Goal: Information Seeking & Learning: Learn about a topic

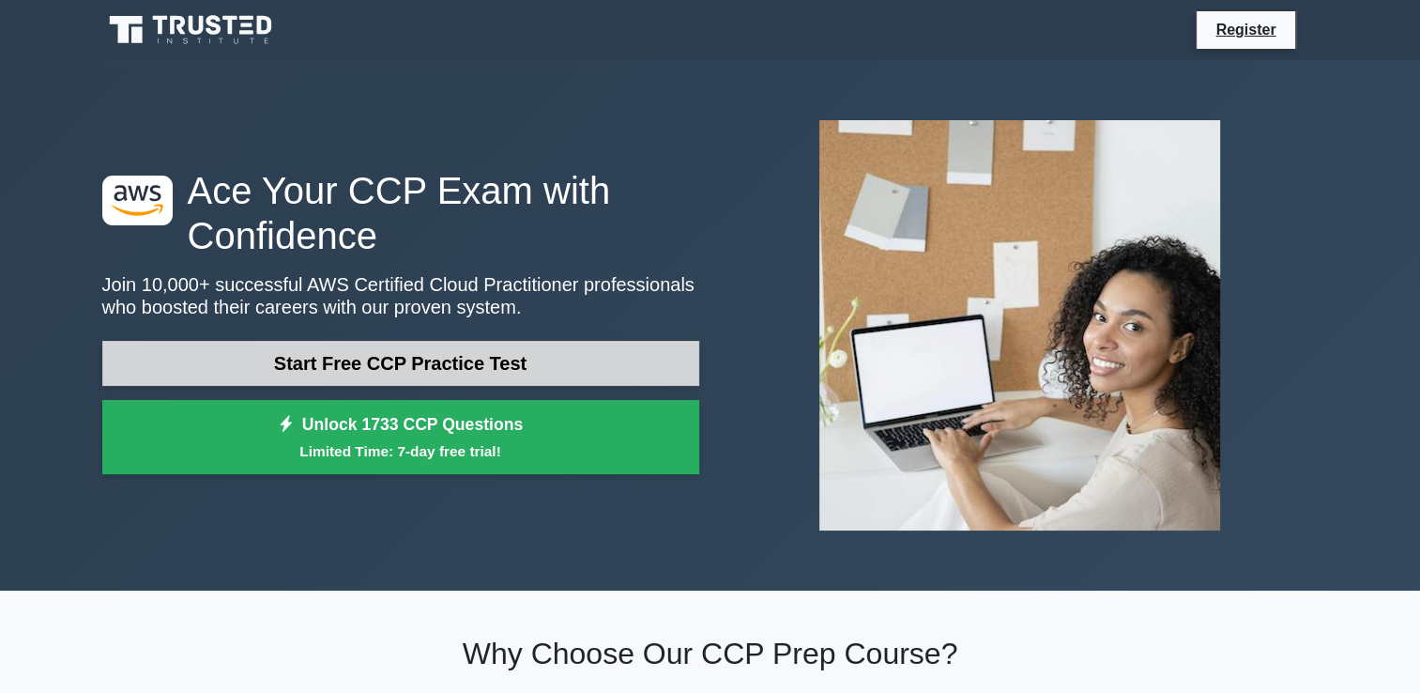
click at [341, 349] on link "Start Free CCP Practice Test" at bounding box center [400, 363] width 597 height 45
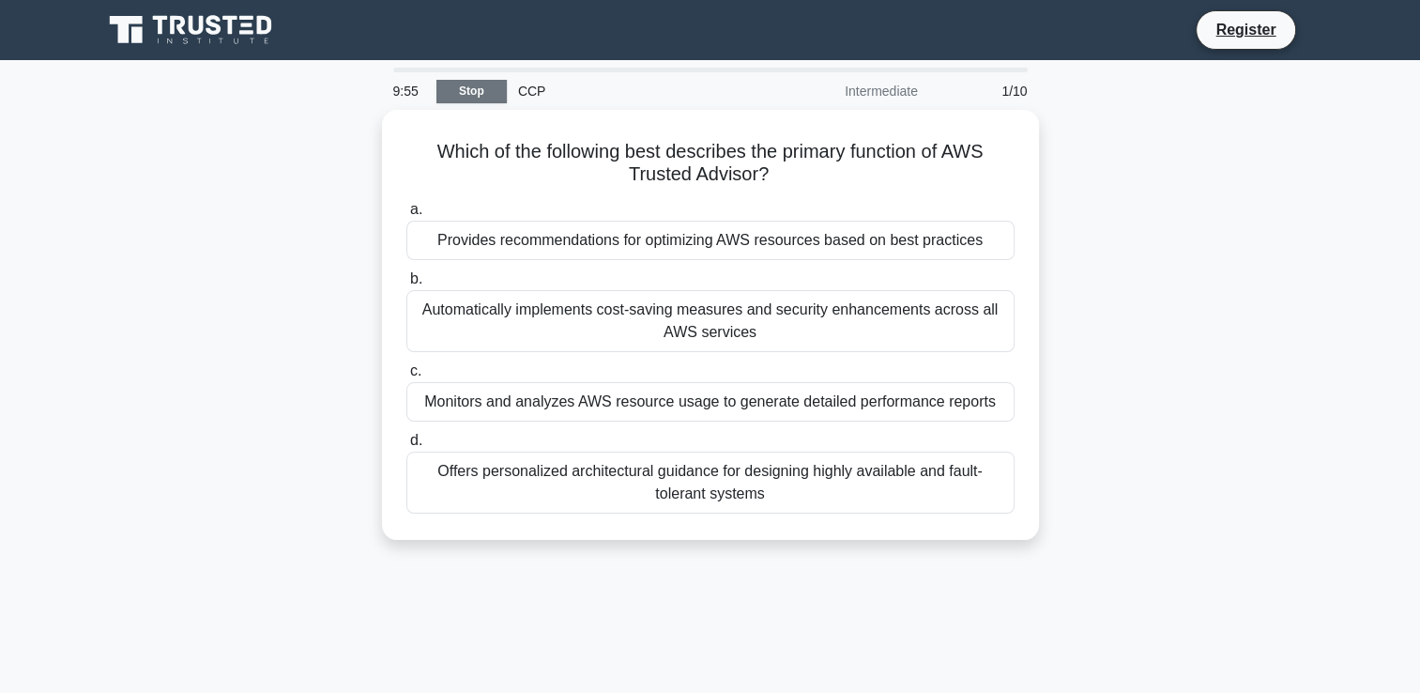
click at [483, 89] on link "Stop" at bounding box center [471, 91] width 70 height 23
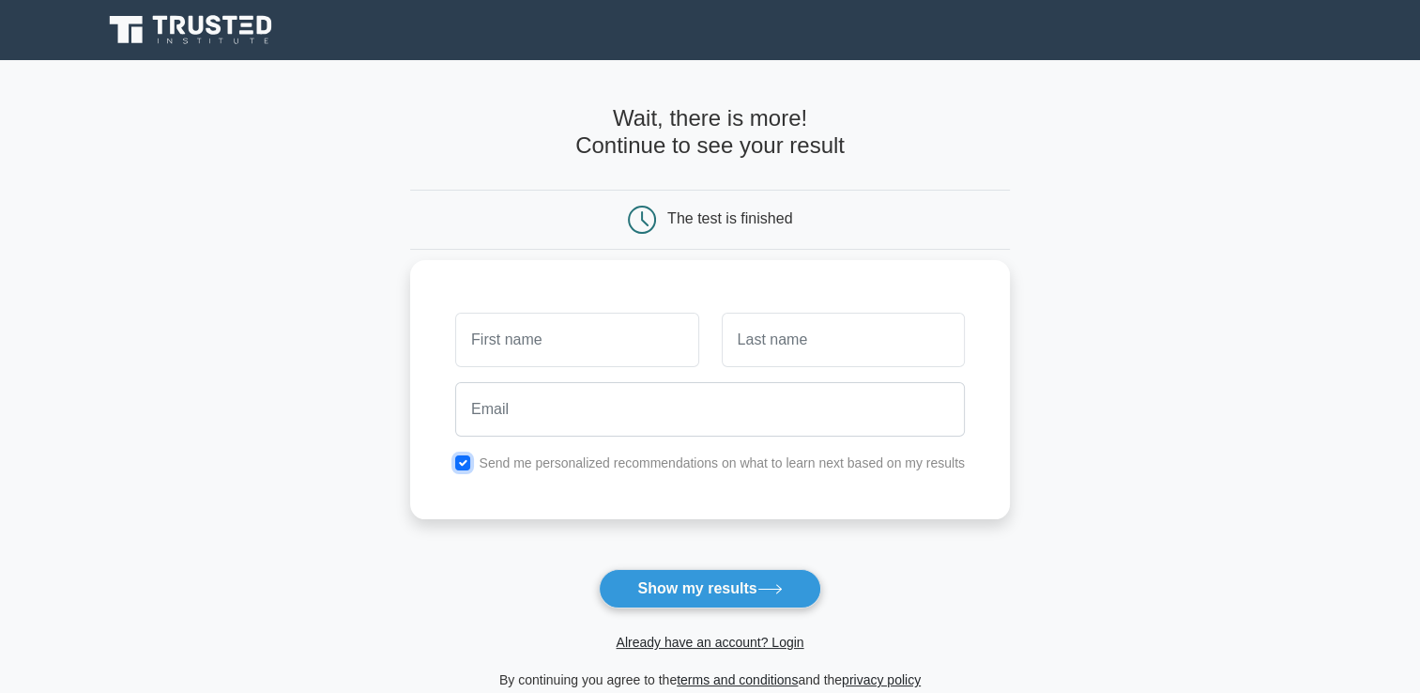
click at [463, 467] on input "checkbox" at bounding box center [462, 462] width 15 height 15
checkbox input "false"
click at [410, 374] on main "Wait, there is more! Continue to see your result The test is finished and the" at bounding box center [710, 398] width 1420 height 676
